Goal: Task Accomplishment & Management: Manage account settings

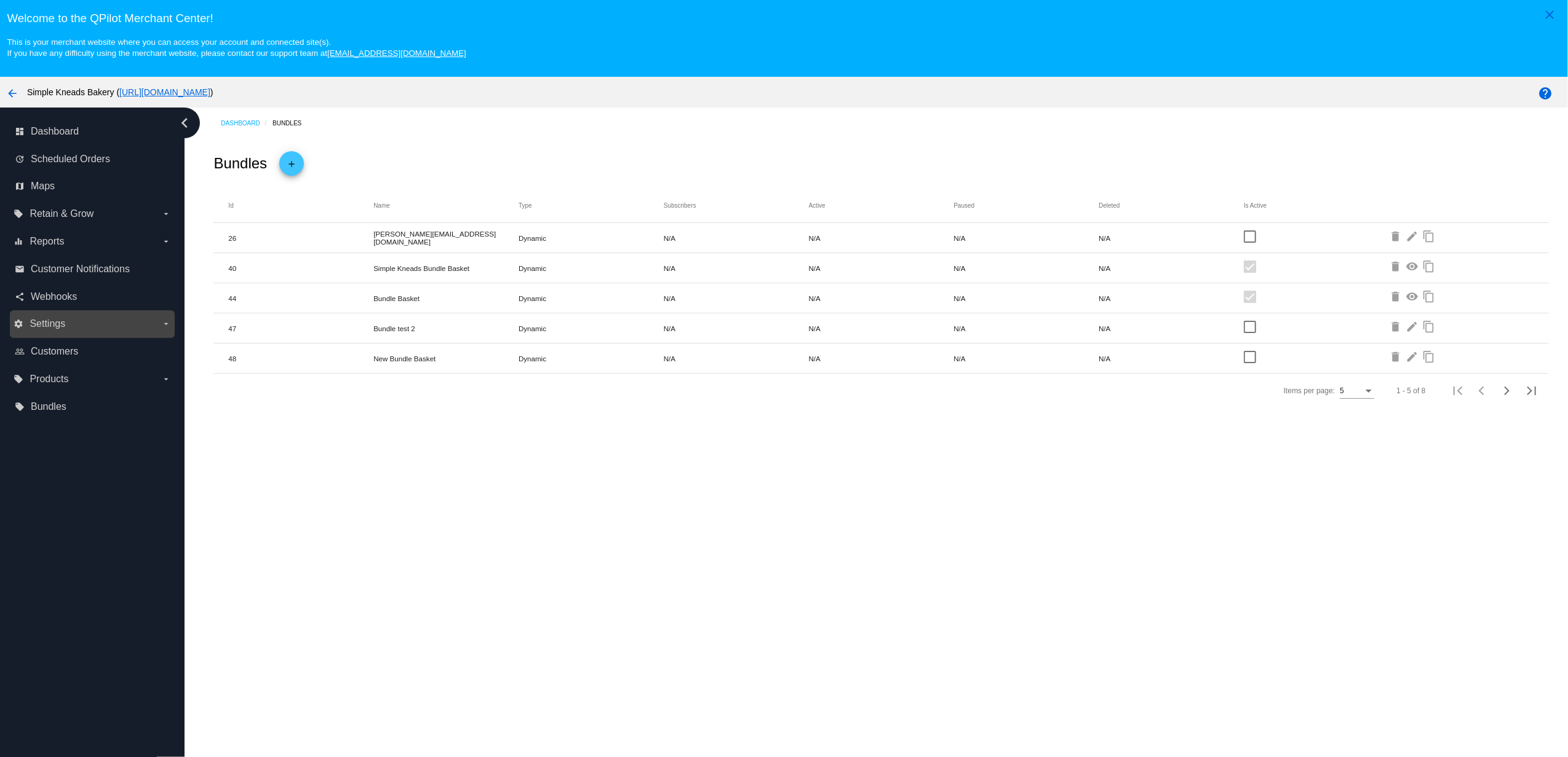
click at [61, 336] on div "settings Settings arrow_drop_down" at bounding box center [93, 324] width 165 height 28
click at [57, 330] on span "Settings" at bounding box center [47, 324] width 35 height 11
click at [0, 0] on input "settings Settings arrow_drop_down" at bounding box center [0, 0] width 0 height 0
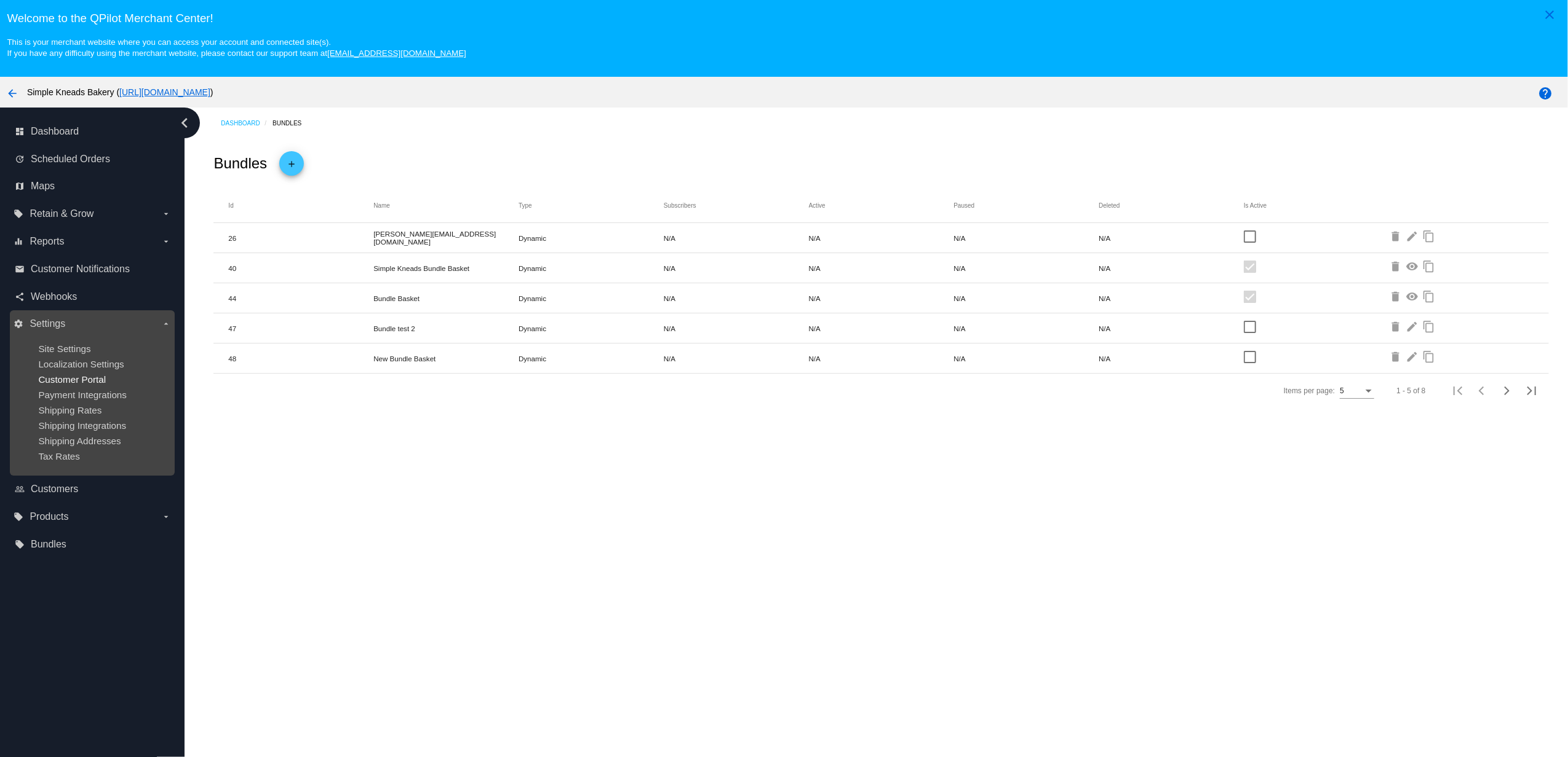
click at [72, 378] on span "Customer Portal" at bounding box center [72, 379] width 67 height 10
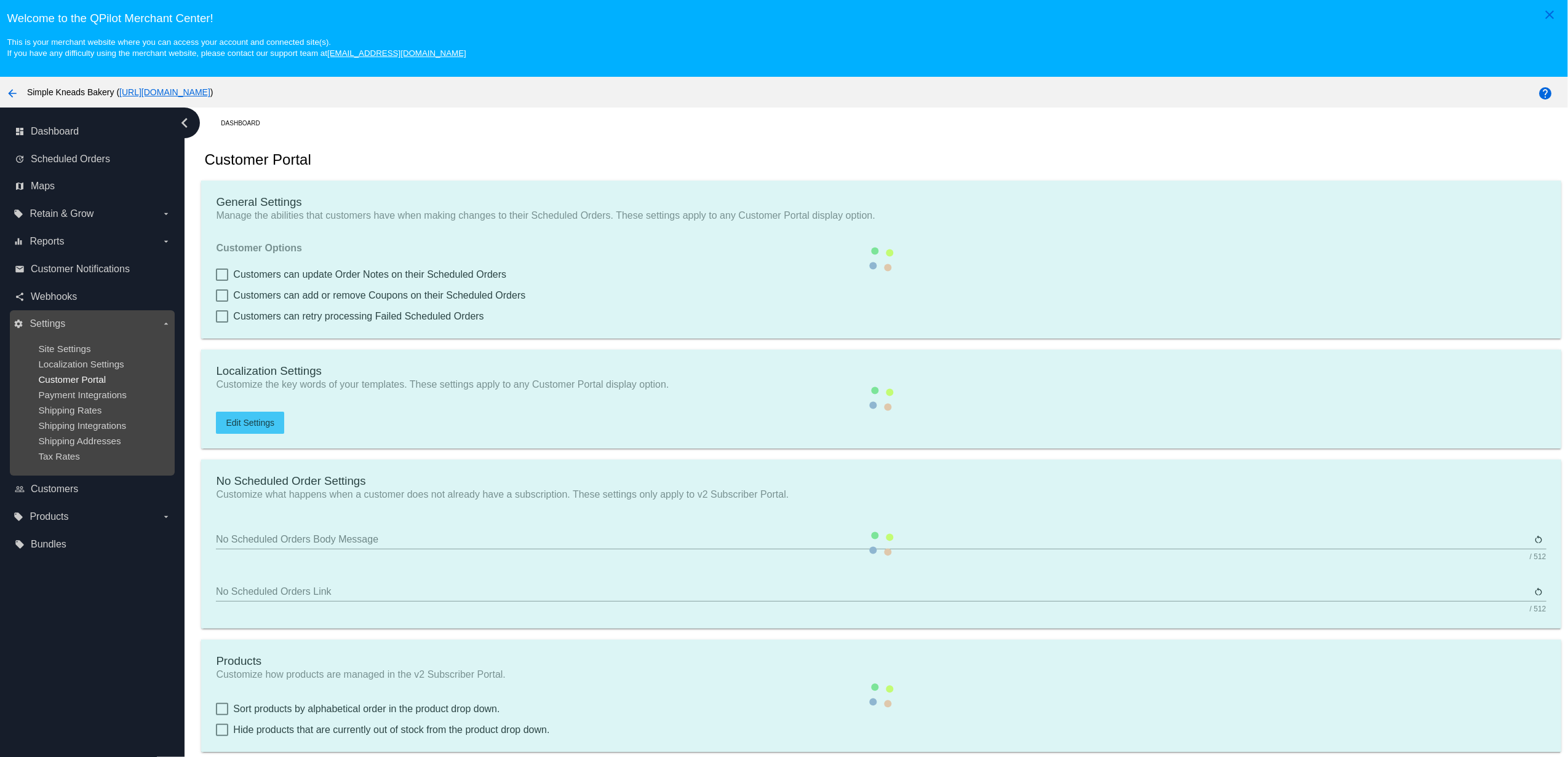
checkbox input "true"
type input "Shop now to create a new subscription"
type input "[URL][DOMAIN_NAME]"
type input "1"
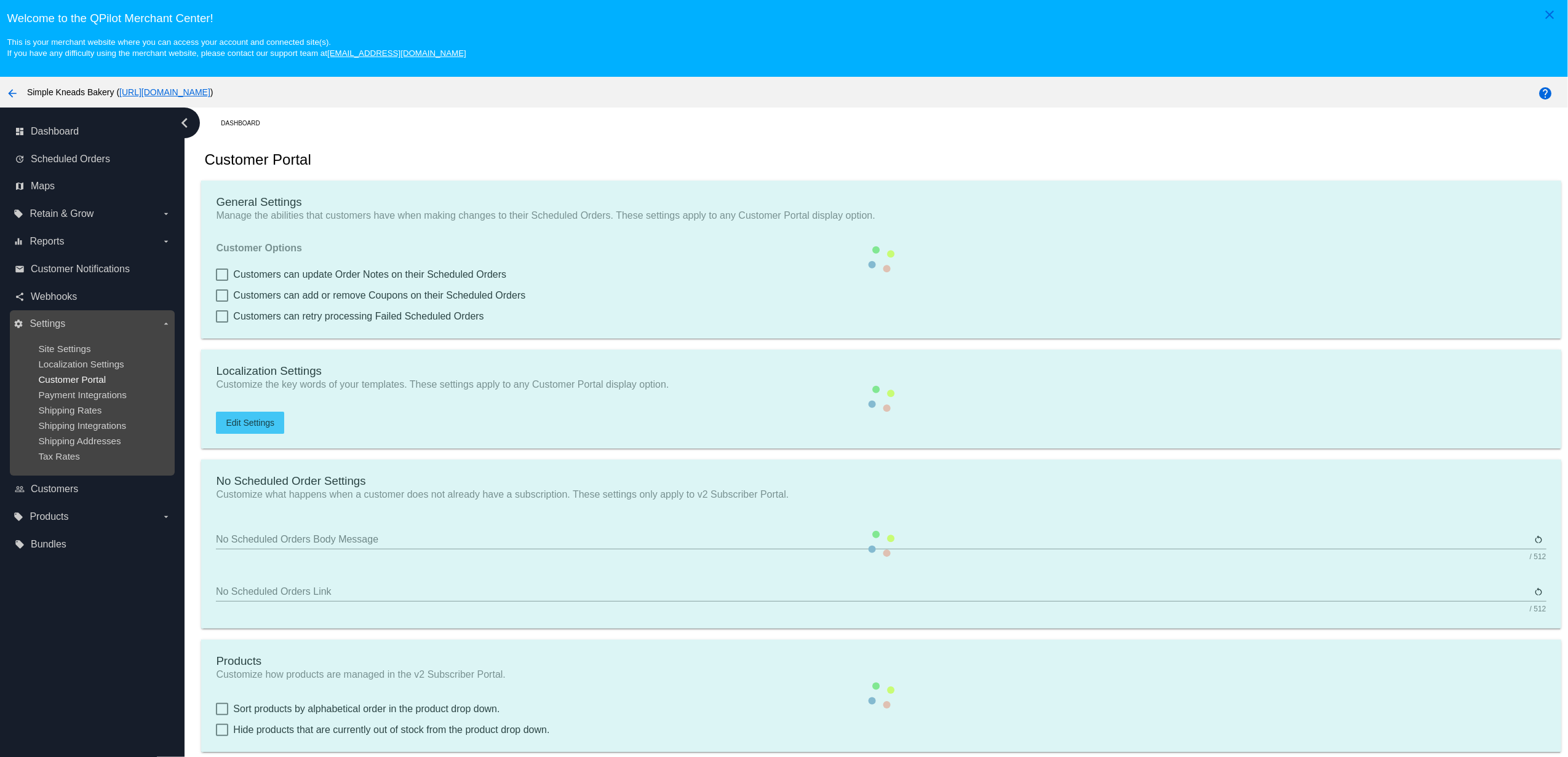
type input "20"
type input "500"
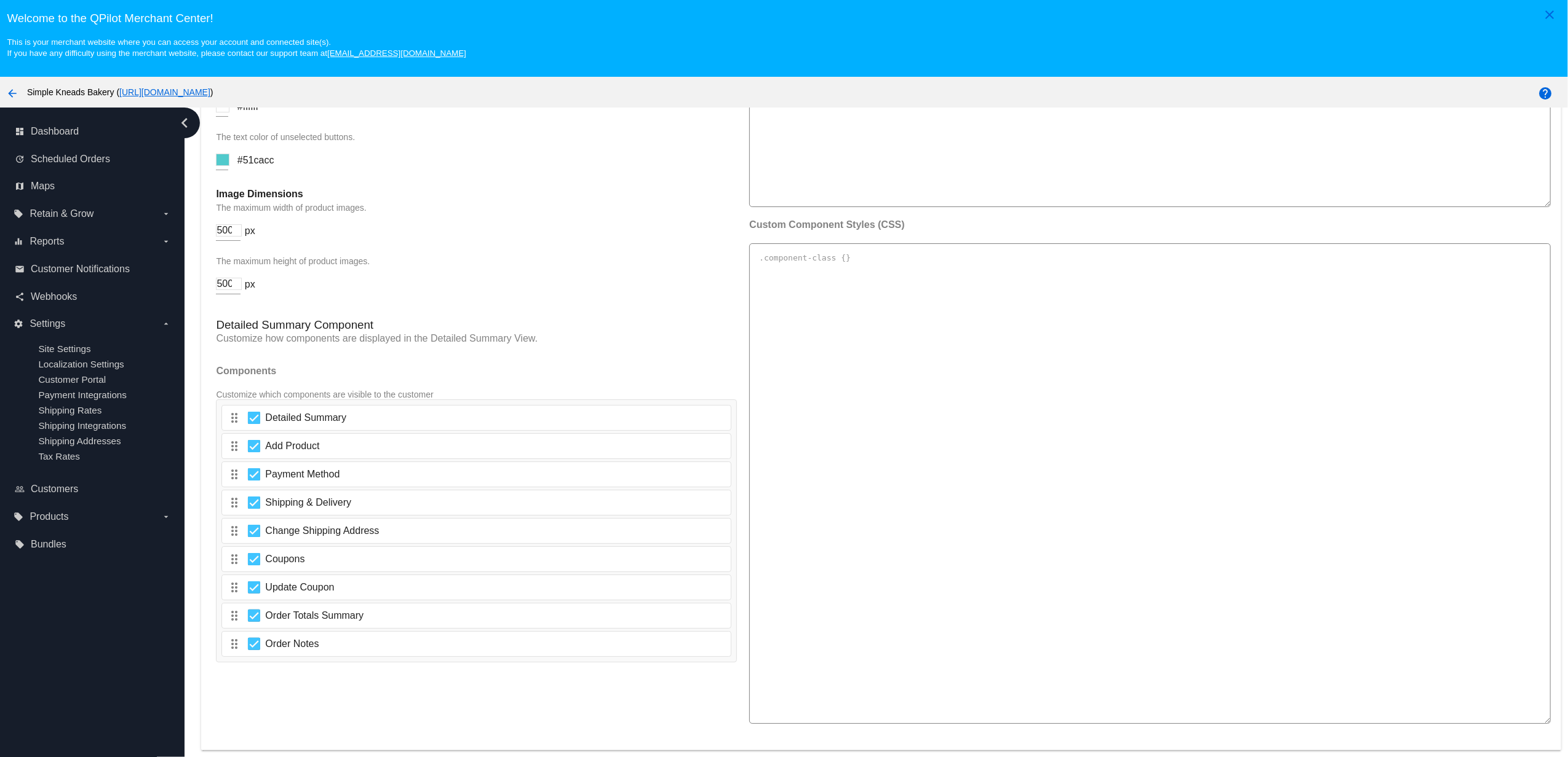
scroll to position [1805, 0]
